Goal: Information Seeking & Learning: Find contact information

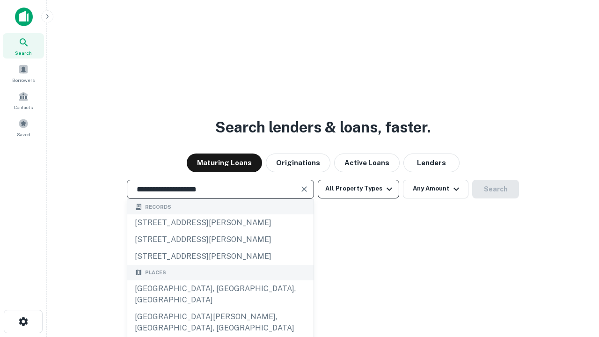
click at [220, 308] on div "[GEOGRAPHIC_DATA], [GEOGRAPHIC_DATA], [GEOGRAPHIC_DATA]" at bounding box center [220, 294] width 186 height 28
click at [358, 188] on button "All Property Types" at bounding box center [358, 189] width 81 height 19
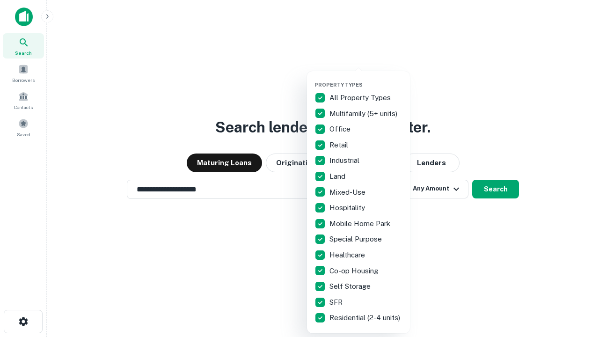
type input "**********"
click at [366, 79] on button "button" at bounding box center [365, 79] width 103 height 0
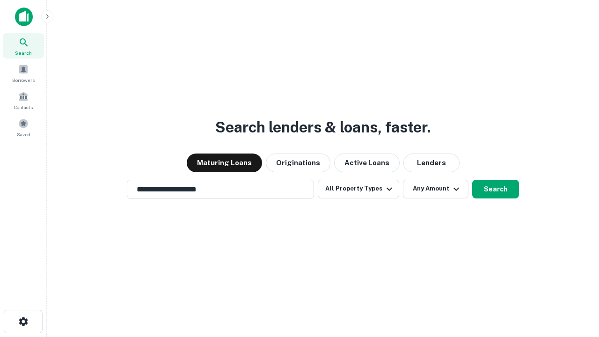
scroll to position [14, 0]
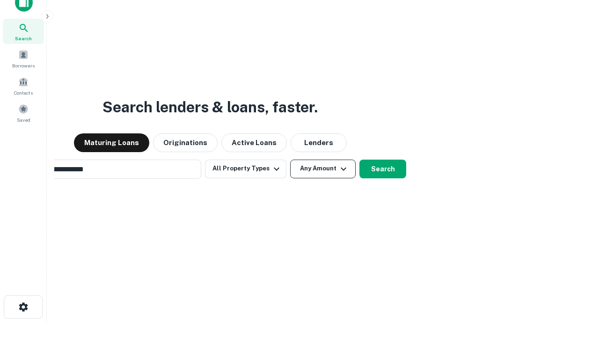
click at [290, 159] on button "Any Amount" at bounding box center [322, 168] width 65 height 19
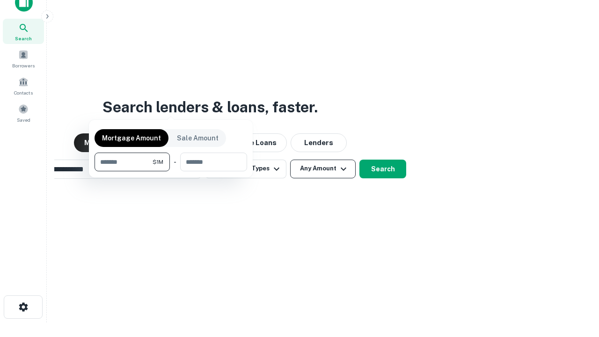
scroll to position [15, 0]
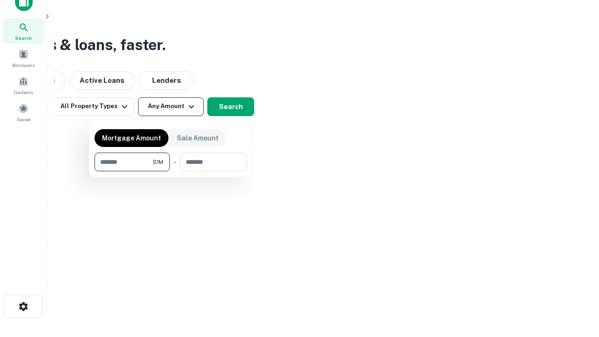
type input "*******"
click at [171, 171] on button "button" at bounding box center [170, 171] width 152 height 0
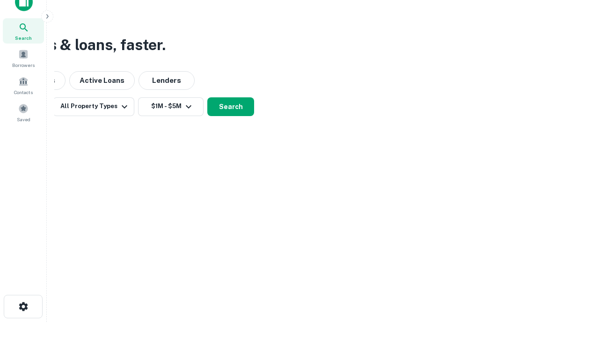
scroll to position [6, 173]
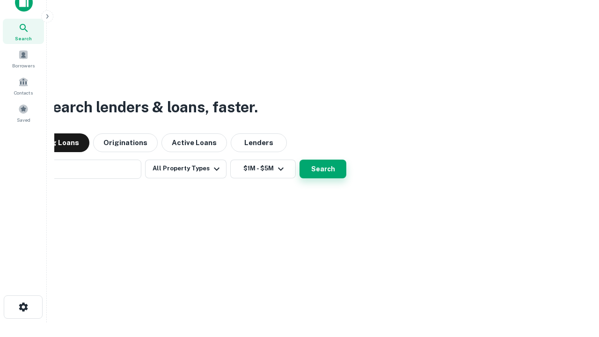
click at [299, 159] on button "Search" at bounding box center [322, 168] width 47 height 19
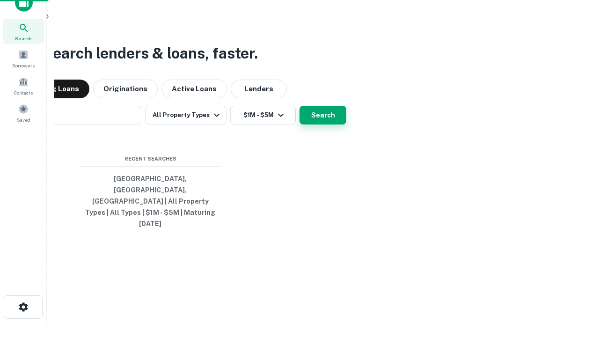
scroll to position [25, 265]
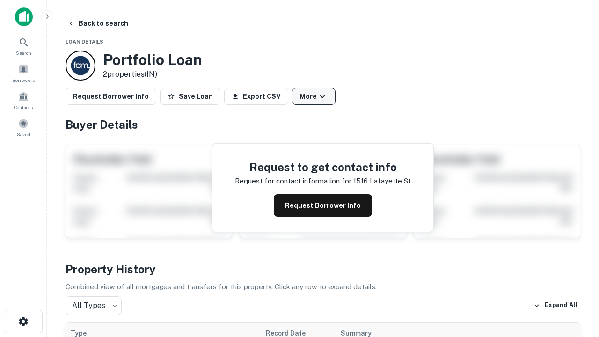
click at [313, 96] on button "More" at bounding box center [313, 96] width 43 height 17
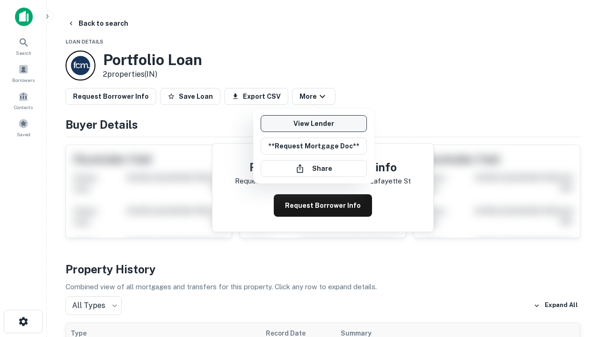
click at [313, 123] on link "View Lender" at bounding box center [313, 123] width 106 height 17
